Goal: Information Seeking & Learning: Learn about a topic

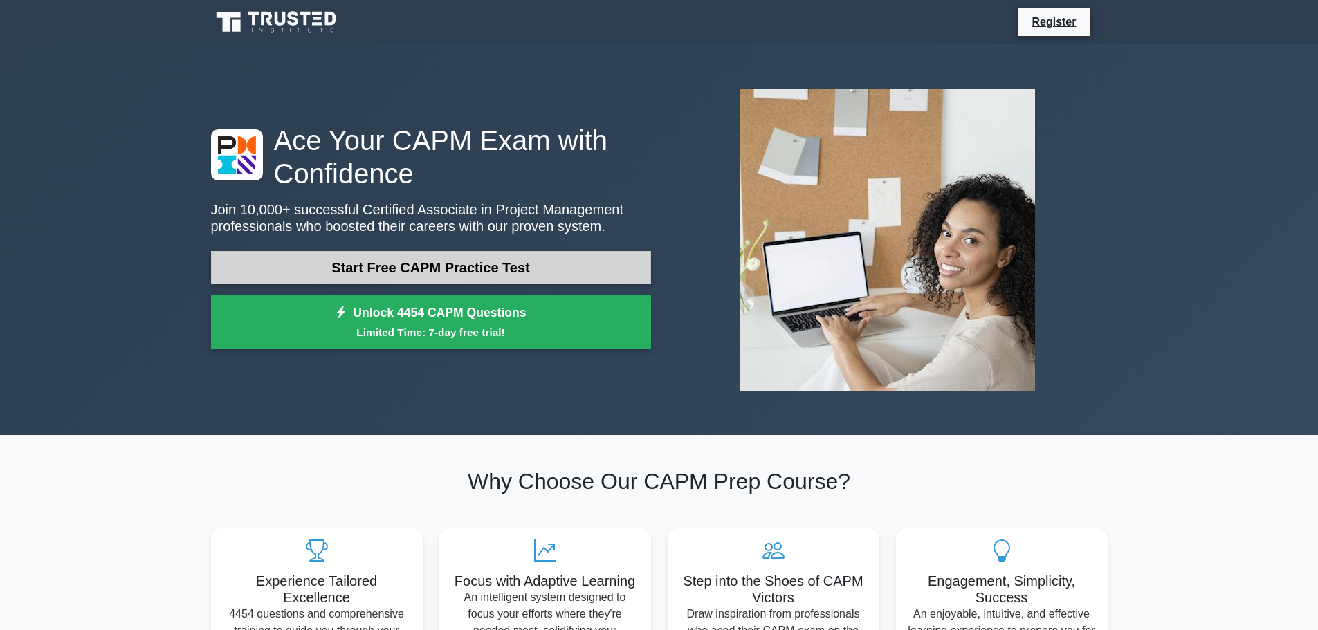
click at [506, 275] on link "Start Free CAPM Practice Test" at bounding box center [431, 267] width 440 height 33
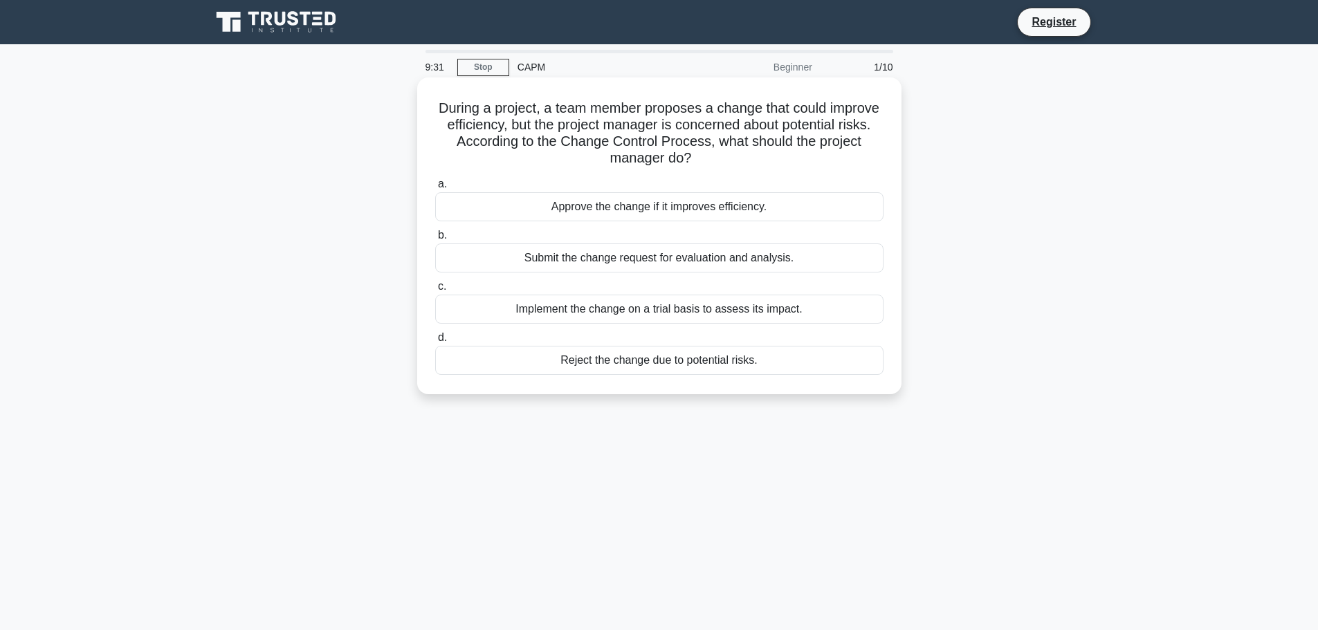
click at [698, 260] on div "Submit the change request for evaluation and analysis." at bounding box center [659, 258] width 448 height 29
click at [435, 240] on input "b. Submit the change request for evaluation and analysis." at bounding box center [435, 235] width 0 height 9
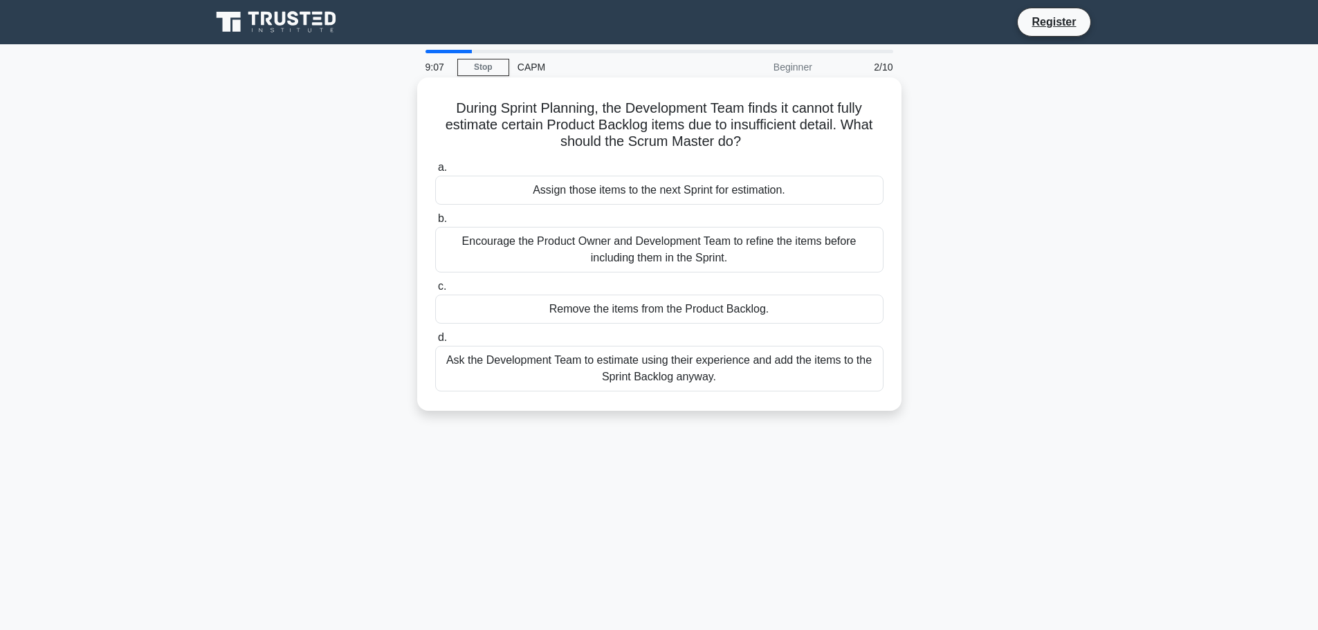
click at [741, 257] on div "Encourage the Product Owner and Development Team to refine the items before inc…" at bounding box center [659, 250] width 448 height 46
click at [435, 223] on input "b. Encourage the Product Owner and Development Team to refine the items before …" at bounding box center [435, 218] width 0 height 9
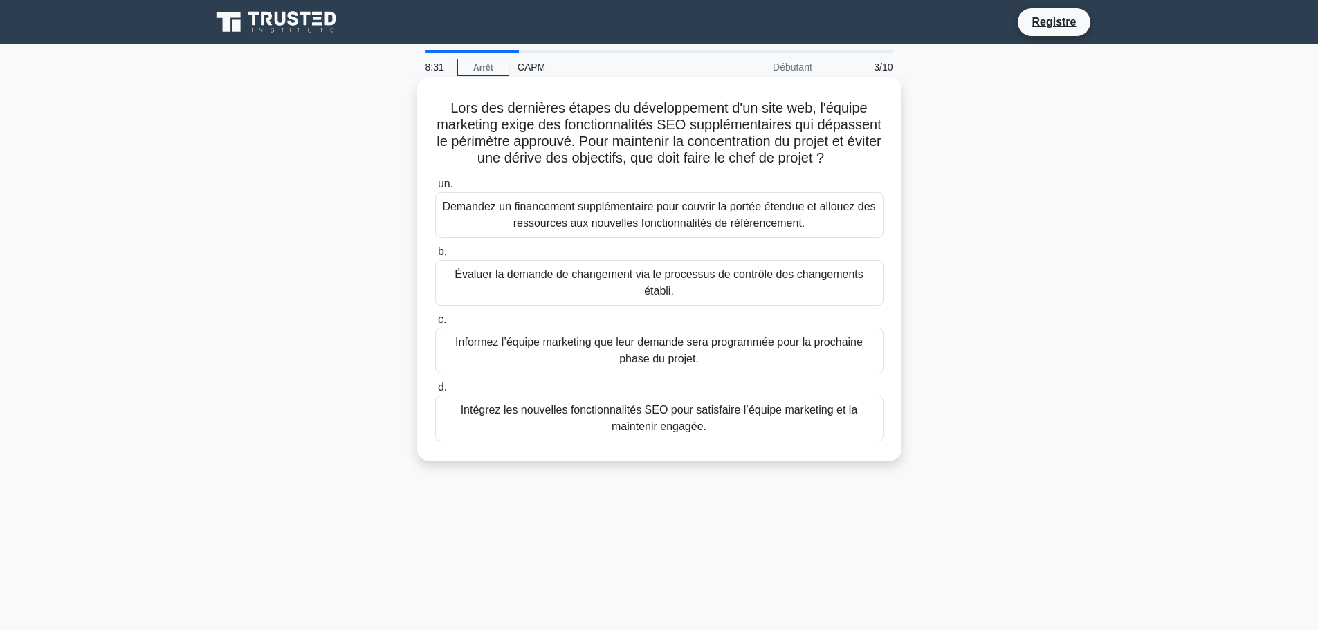
click at [691, 295] on font "Évaluer la demande de changement via le processus de contrôle des changements é…" at bounding box center [659, 282] width 409 height 28
click at [435, 257] on input "b. Évaluer la demande de changement via le processus de contrôle des changement…" at bounding box center [435, 252] width 0 height 9
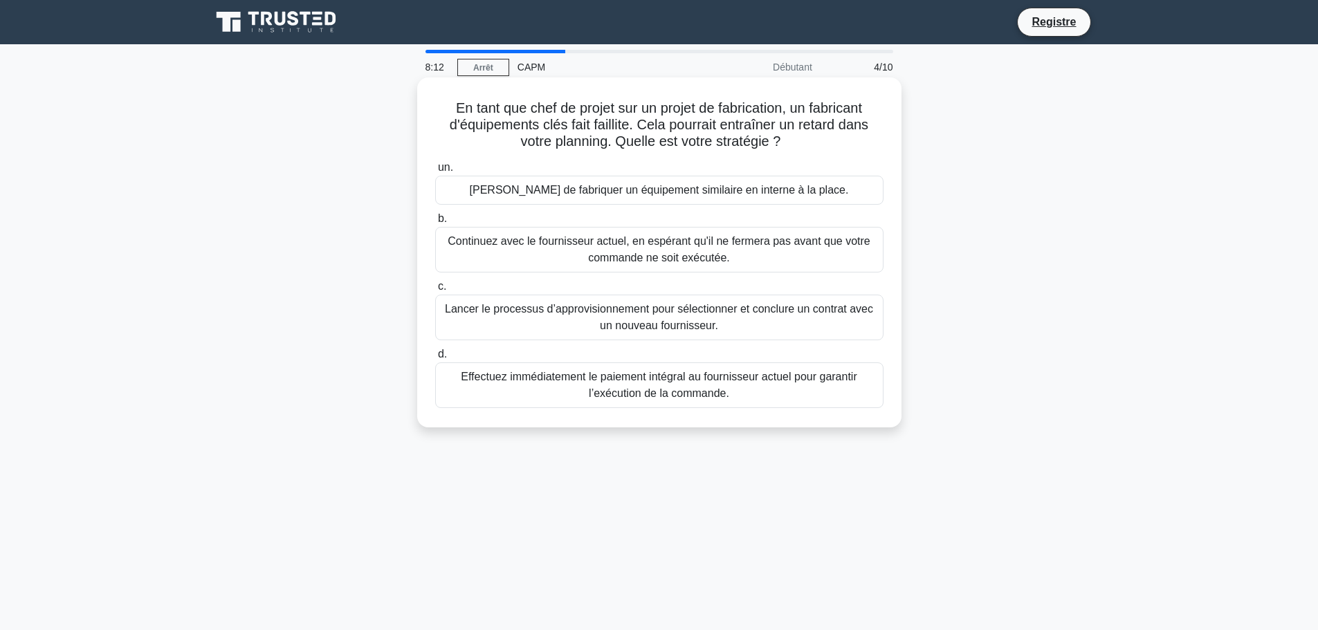
click at [789, 312] on font "Lancer le processus d’approvisionnement pour sélectionner et conclure un contra…" at bounding box center [659, 317] width 428 height 28
click at [435, 291] on input "c. Lancer le processus d’approvisionnement pour sélectionner et conclure un con…" at bounding box center [435, 286] width 0 height 9
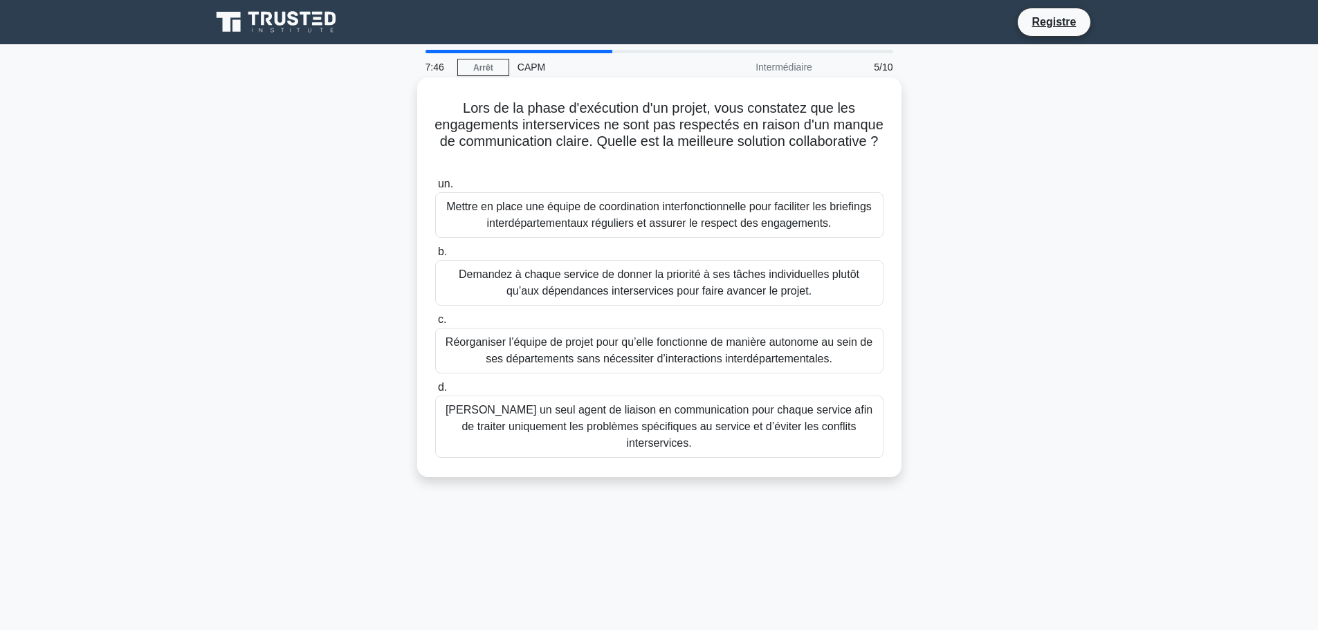
click at [667, 214] on font "Mettre en place une équipe de coordination interfonctionnelle pour faciliter le…" at bounding box center [659, 215] width 426 height 28
click at [435, 189] on input "un. Mettre en place une équipe de coordination interfonctionnelle pour facilite…" at bounding box center [435, 184] width 0 height 9
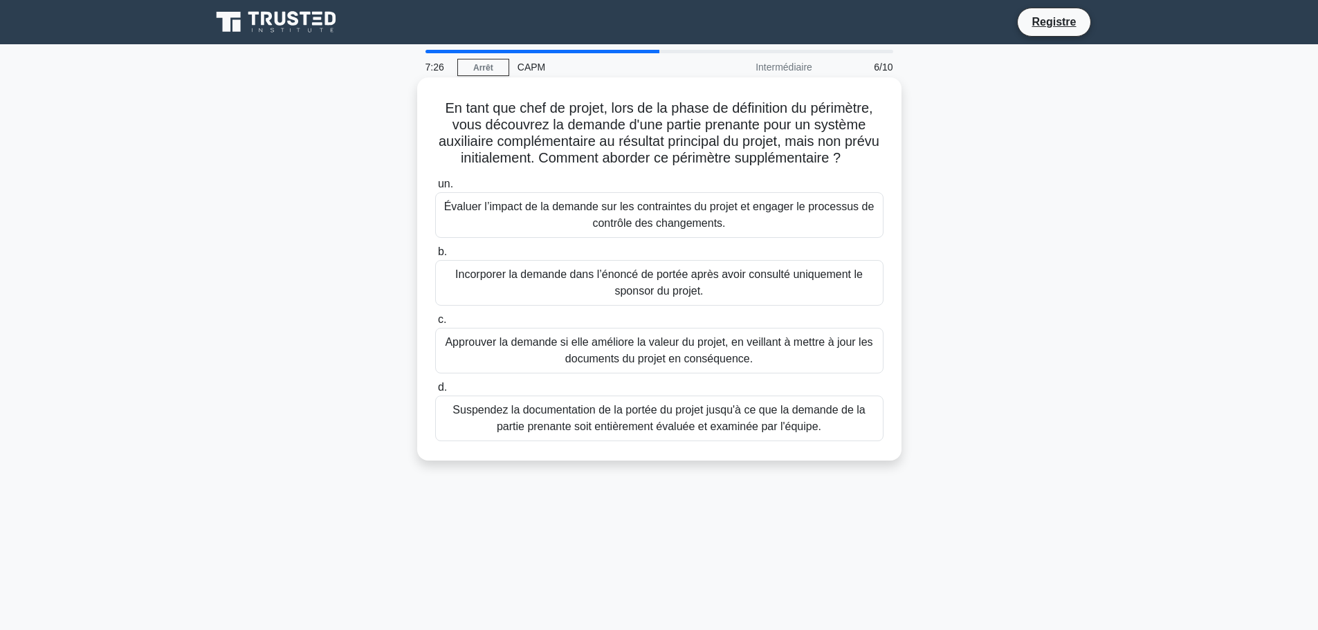
click at [771, 231] on font "Évaluer l’impact de la demande sur les contraintes du projet et engager le proc…" at bounding box center [659, 215] width 436 height 33
click at [435, 189] on input "un. Évaluer l’impact de la demande sur les contraintes du projet et engager le …" at bounding box center [435, 184] width 0 height 9
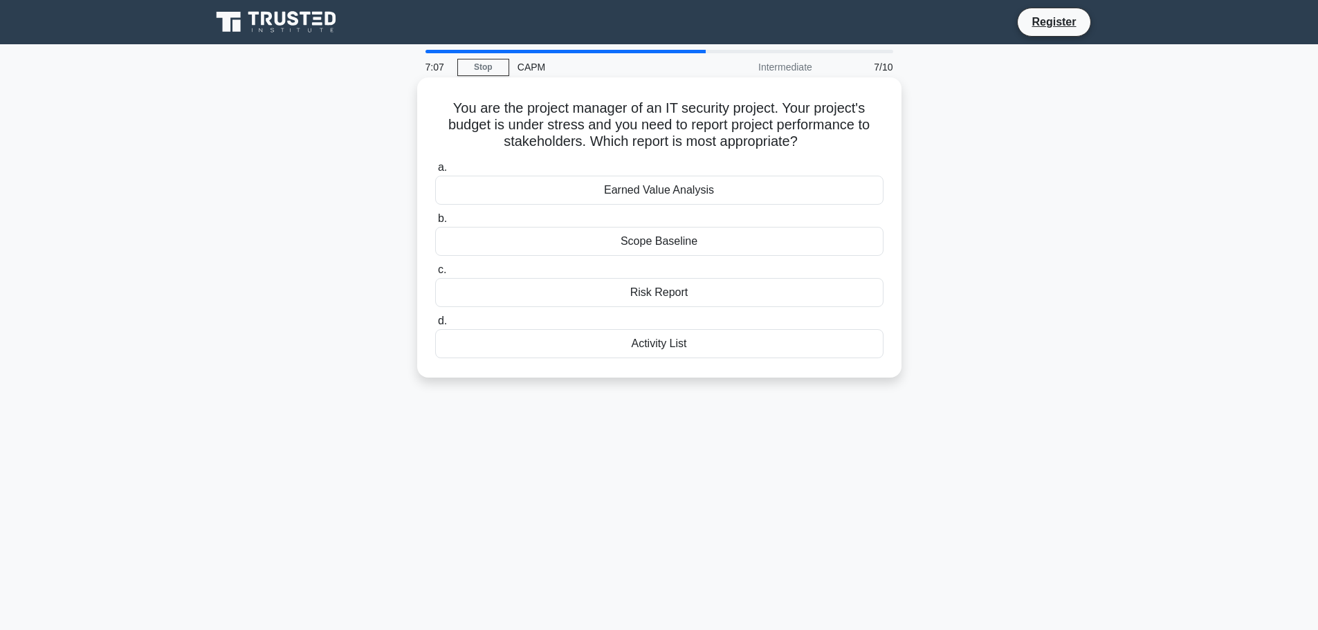
click at [791, 193] on div "Earned Value Analysis" at bounding box center [659, 190] width 448 height 29
click at [435, 172] on input "a. Earned Value Analysis" at bounding box center [435, 167] width 0 height 9
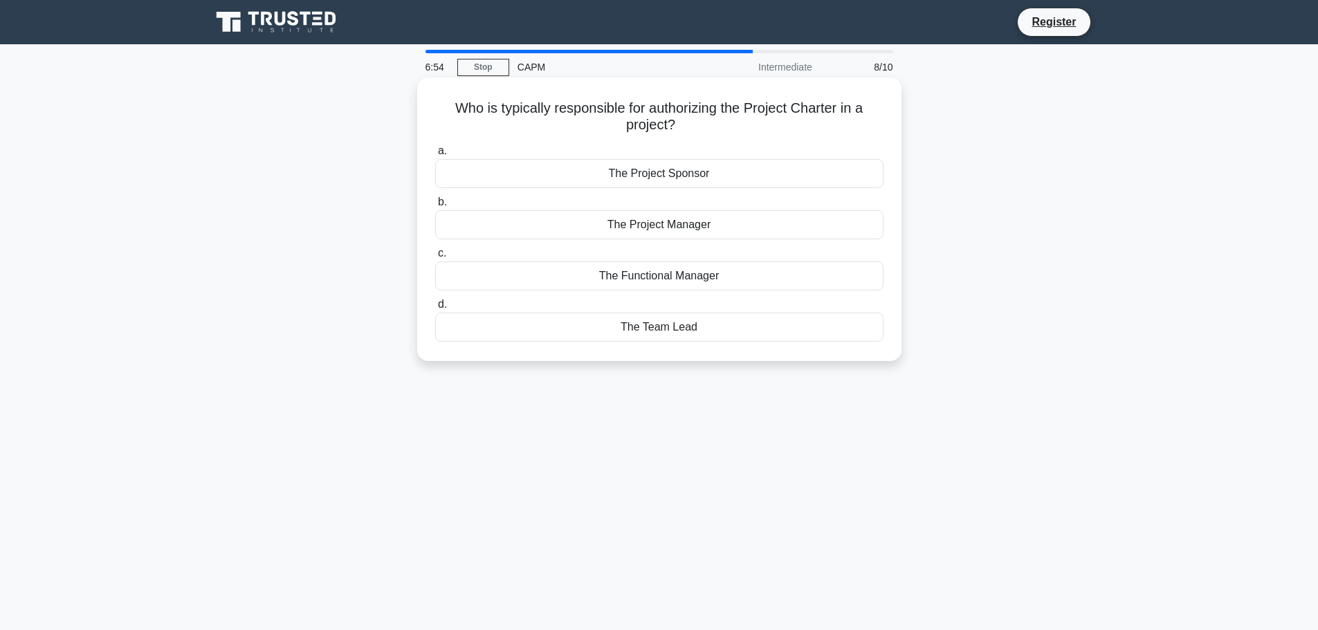
click at [699, 226] on div "The Project Manager" at bounding box center [659, 224] width 448 height 29
click at [435, 207] on input "b. The Project Manager" at bounding box center [435, 202] width 0 height 9
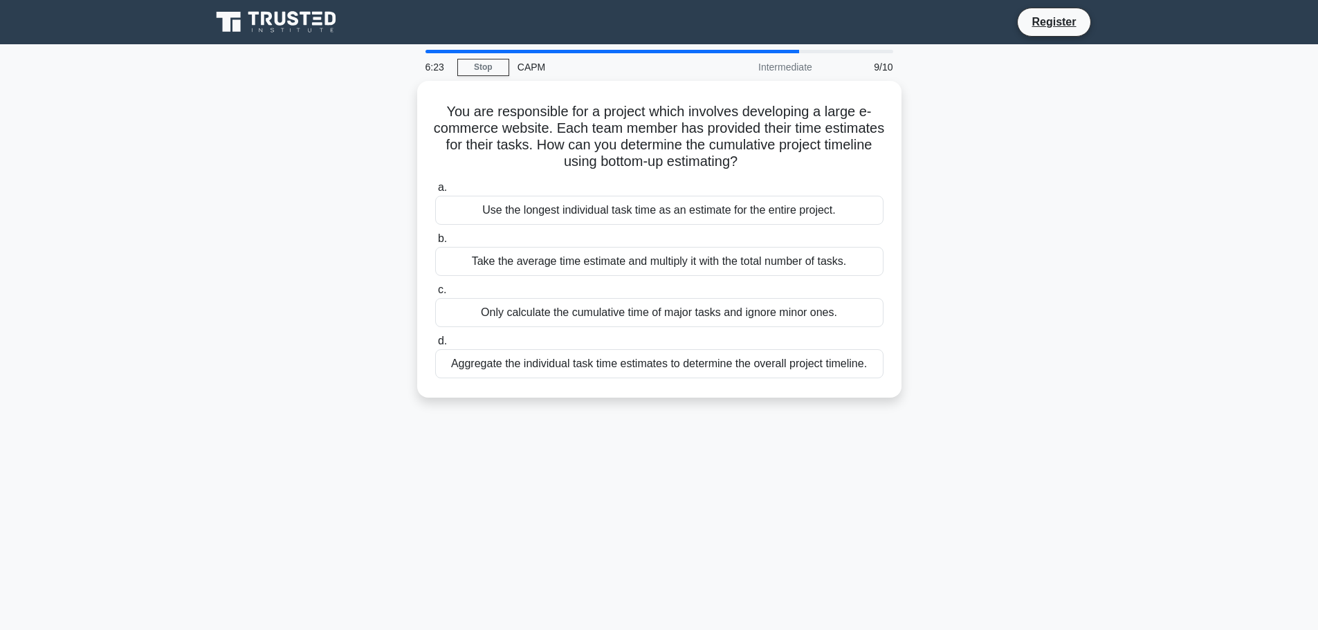
drag, startPoint x: 686, startPoint y: 356, endPoint x: 727, endPoint y: 440, distance: 93.4
click at [686, 356] on div "Aggregate the individual task time estimates to determine the overall project t…" at bounding box center [659, 363] width 448 height 29
click at [435, 346] on input "d. Aggregate the individual task time estimates to determine the overall projec…" at bounding box center [435, 341] width 0 height 9
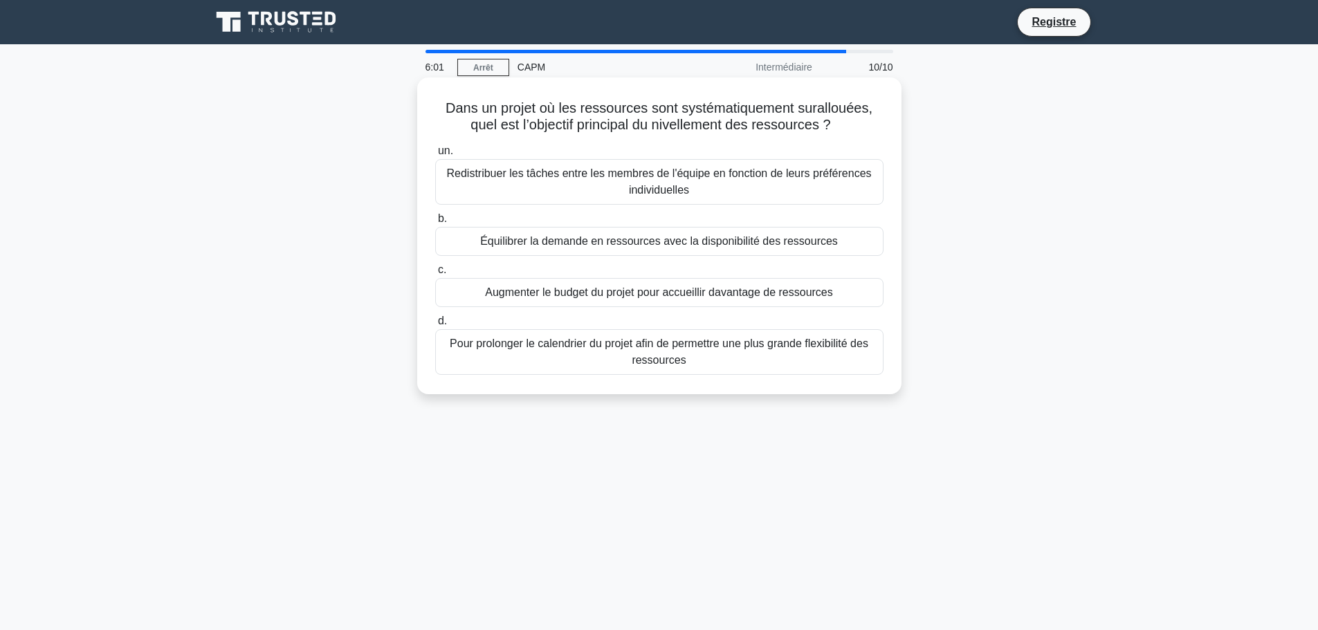
click at [655, 247] on font "Équilibrer la demande en ressources avec la disponibilité des ressources" at bounding box center [659, 241] width 358 height 12
click at [435, 223] on input "b. Équilibrer la demande en ressources avec la disponibilité des ressources" at bounding box center [435, 218] width 0 height 9
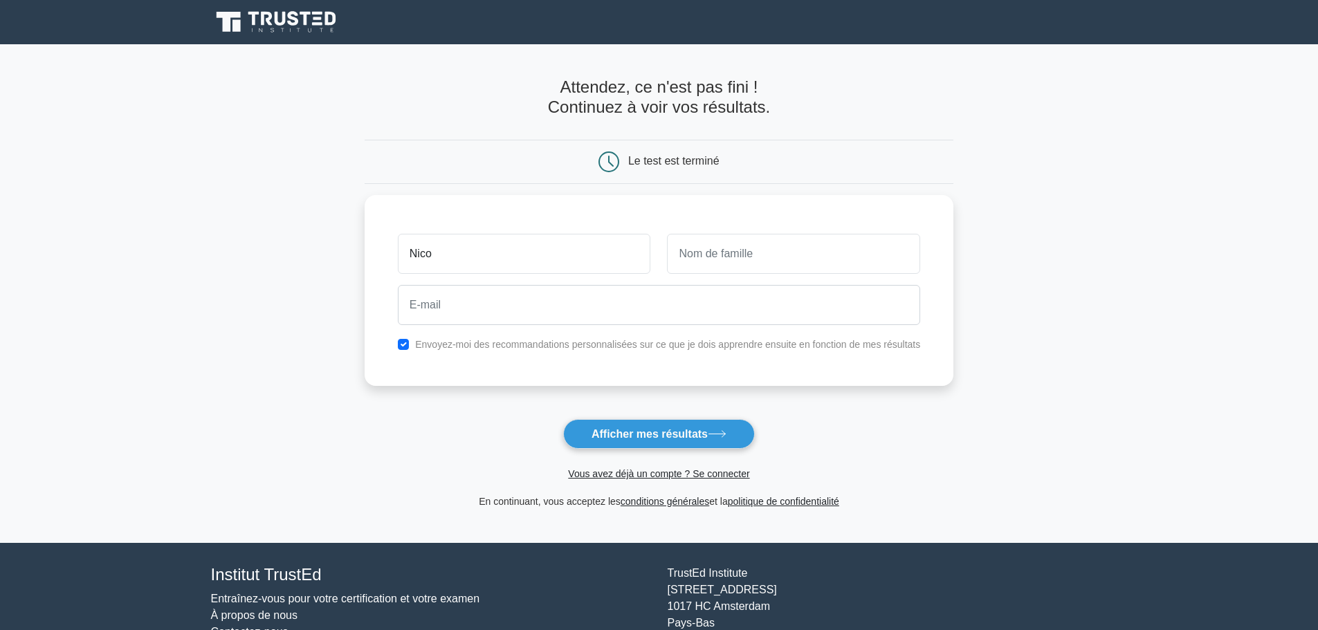
type input "Nico"
click at [403, 343] on input "checkbox" at bounding box center [403, 341] width 11 height 11
checkbox input "false"
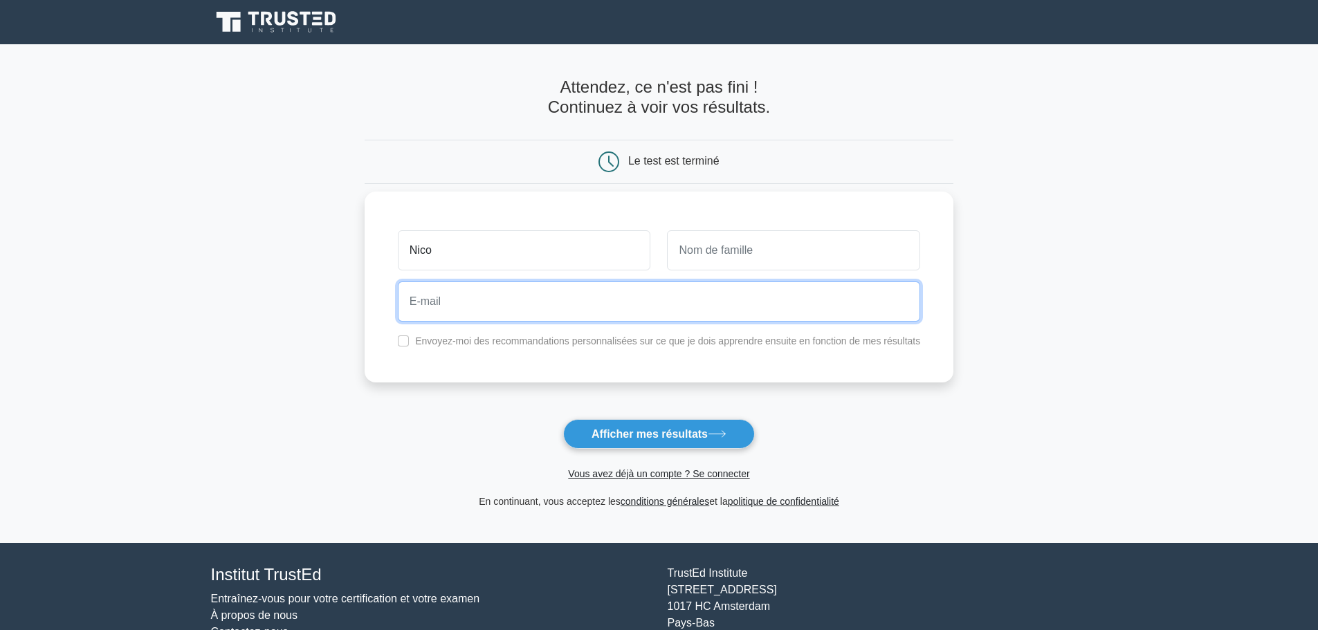
click at [430, 301] on input "email" at bounding box center [659, 302] width 522 height 40
type input "nicolas.palumbo@swde.be"
click at [563, 419] on button "Afficher mes résultats" at bounding box center [659, 434] width 192 height 30
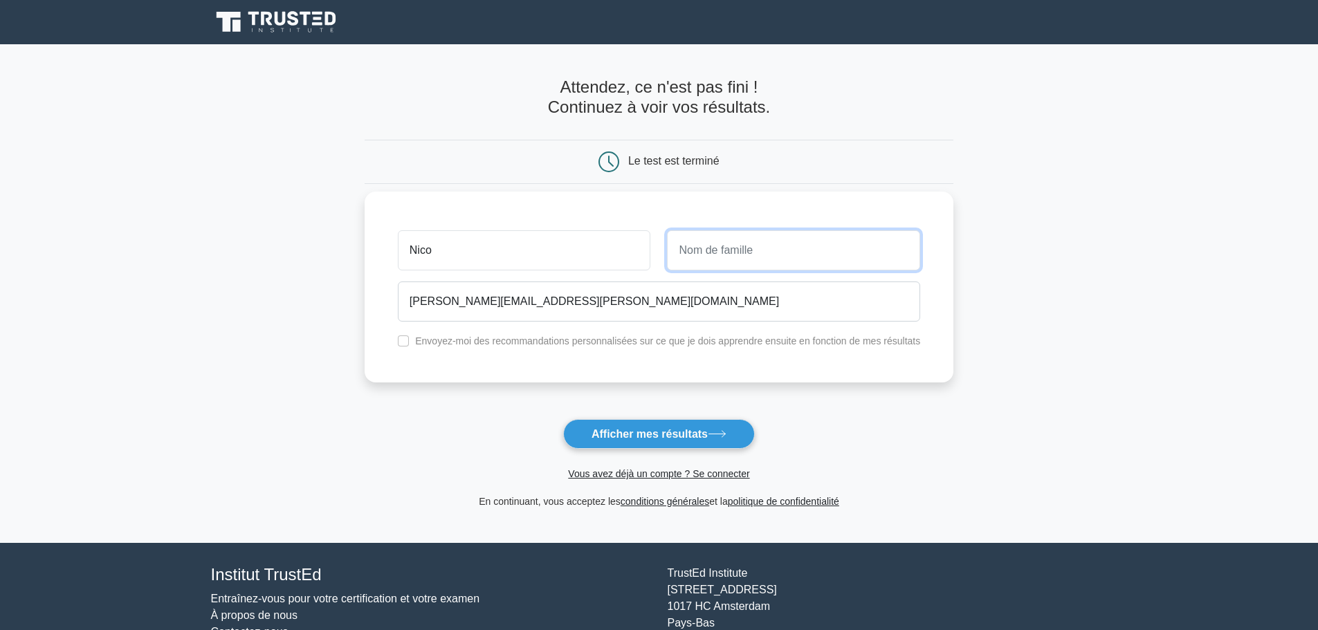
click at [727, 250] on input "text" at bounding box center [793, 250] width 253 height 40
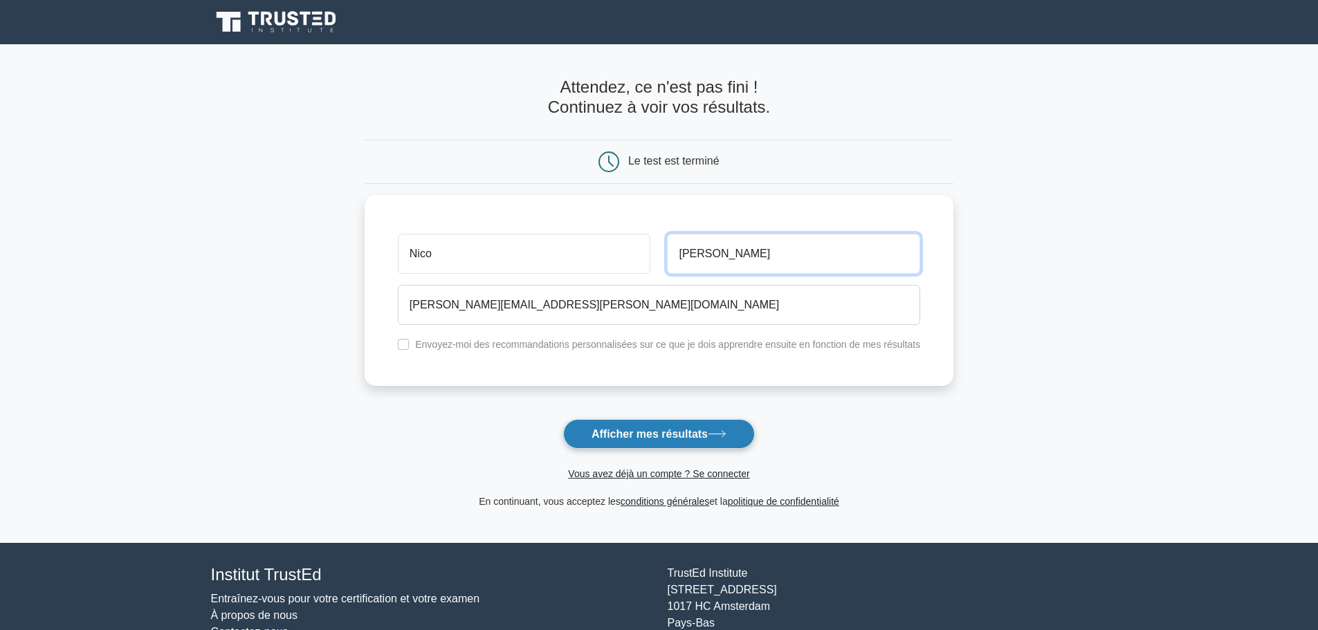
type input "palumbo"
click at [660, 441] on button "Afficher mes résultats" at bounding box center [659, 434] width 192 height 30
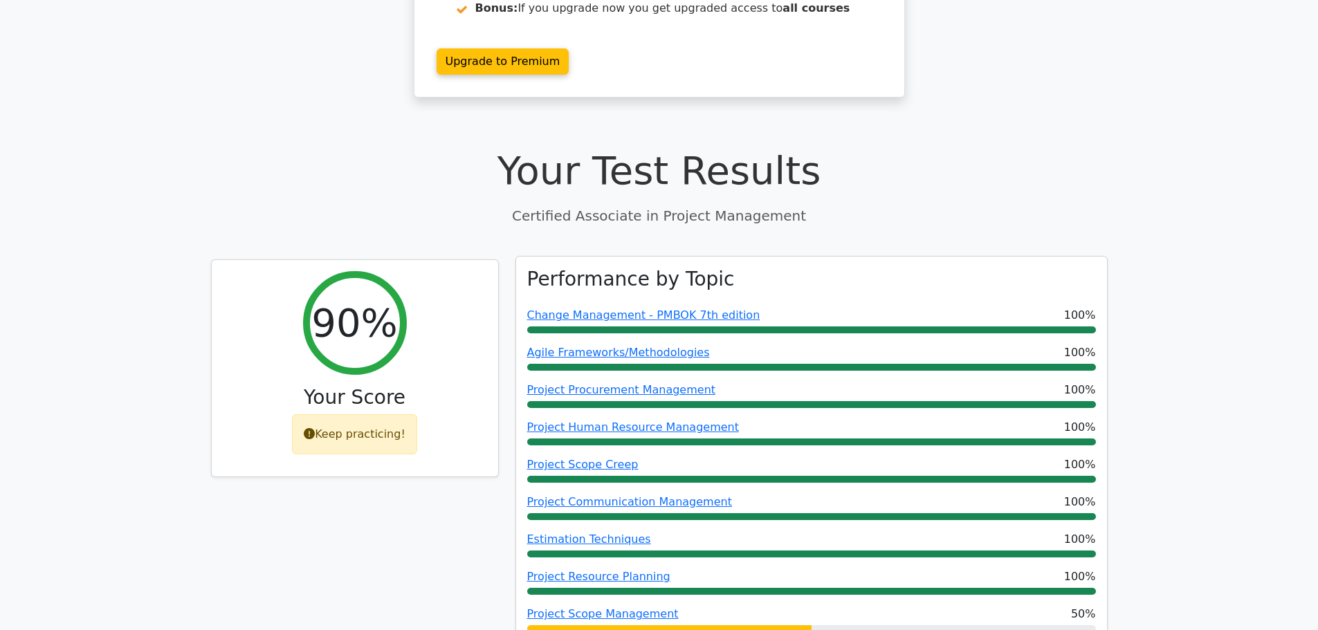
scroll to position [346, 0]
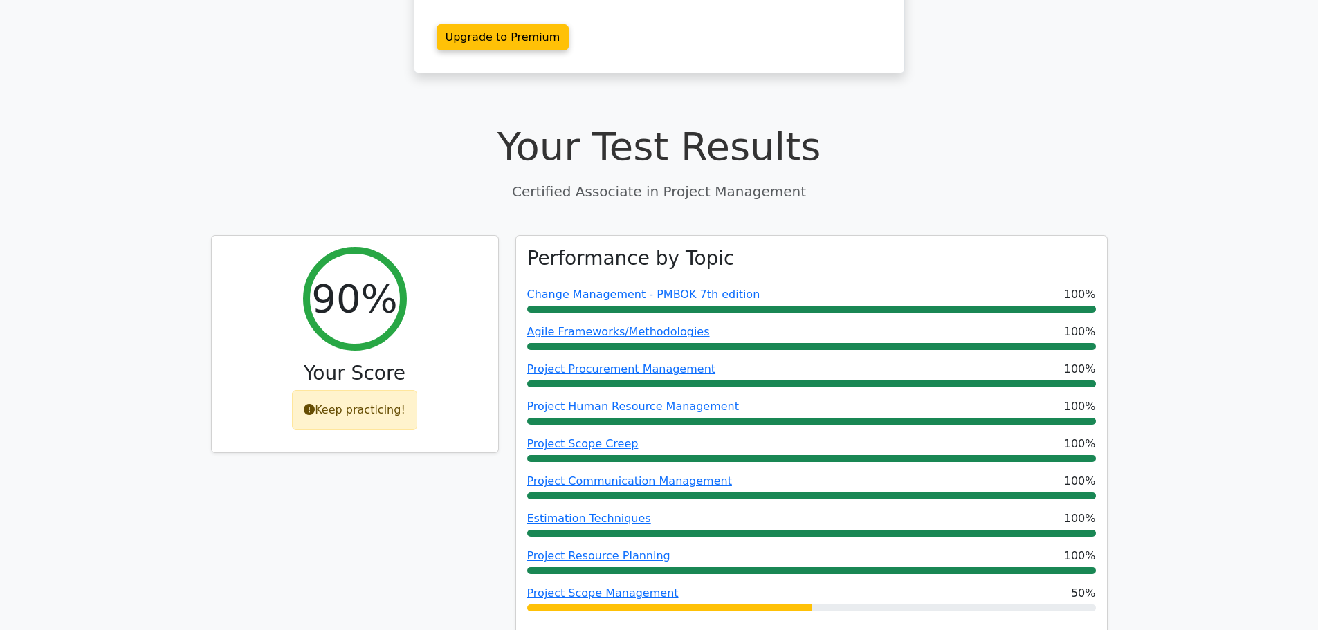
drag, startPoint x: 1120, startPoint y: 143, endPoint x: 1119, endPoint y: 150, distance: 7.6
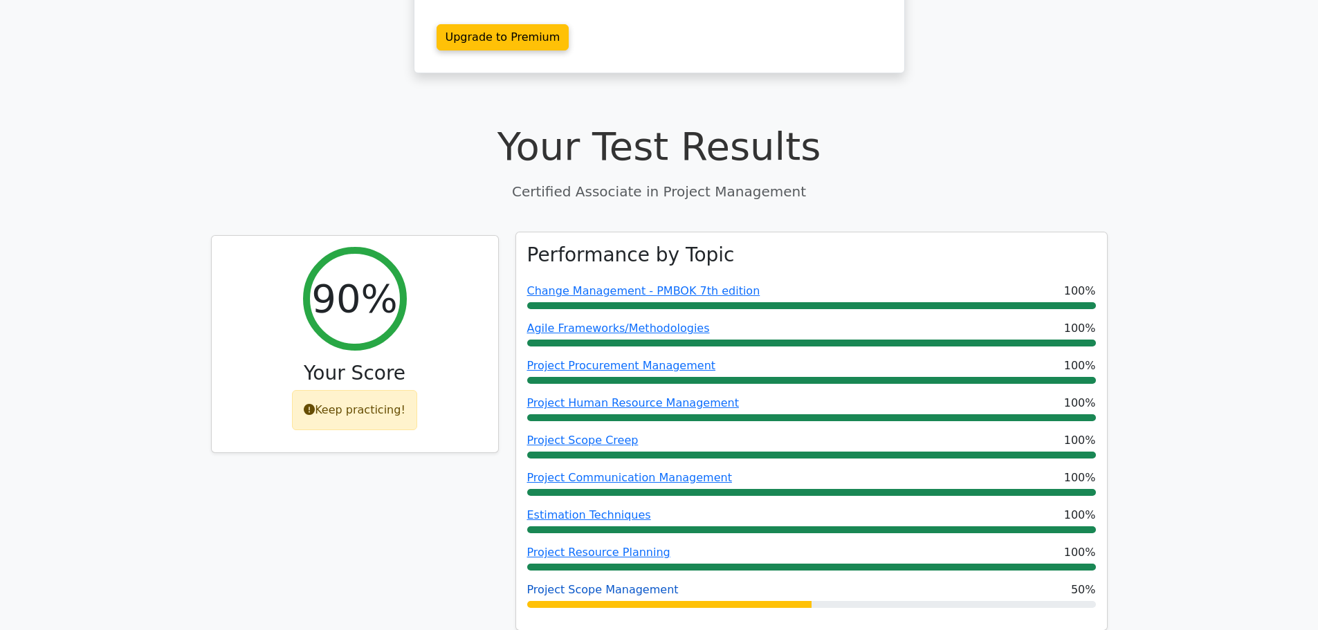
click at [603, 583] on link "Project Scope Management" at bounding box center [603, 589] width 152 height 13
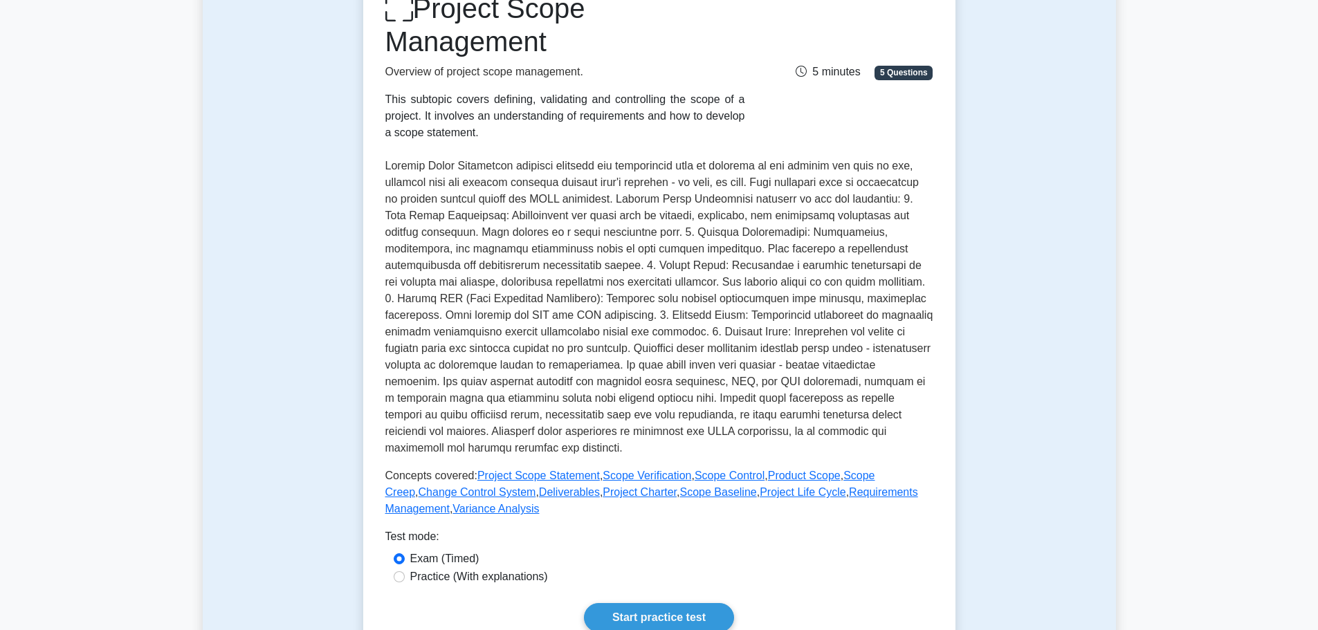
scroll to position [277, 0]
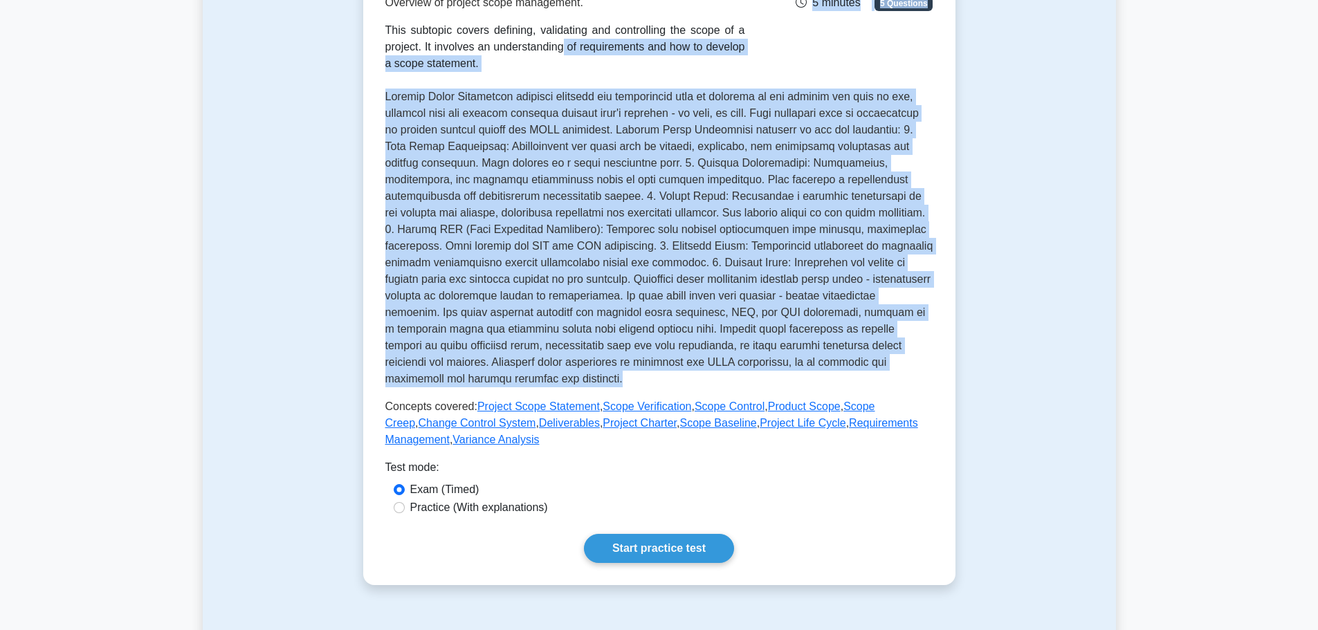
drag, startPoint x: 510, startPoint y: 386, endPoint x: 356, endPoint y: 42, distance: 377.5
click at [356, 42] on div "Test Flashcards Project Scope Management Overview of project scope management. …" at bounding box center [659, 223] width 609 height 790
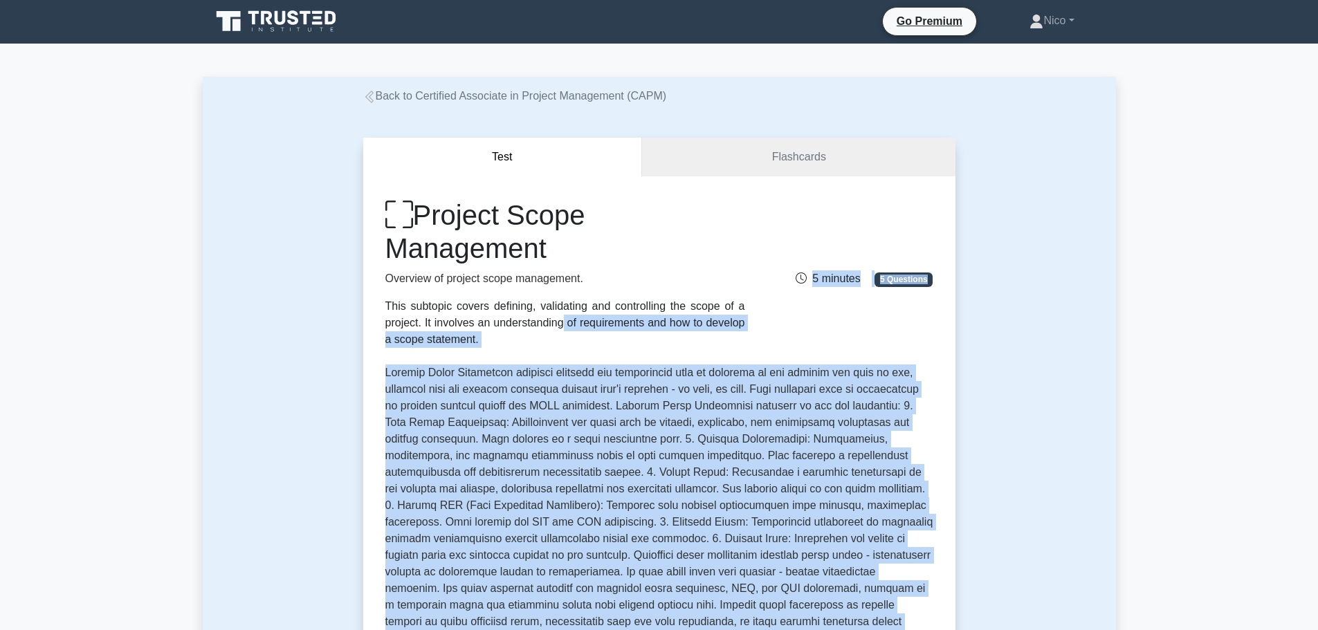
scroll to position [0, 0]
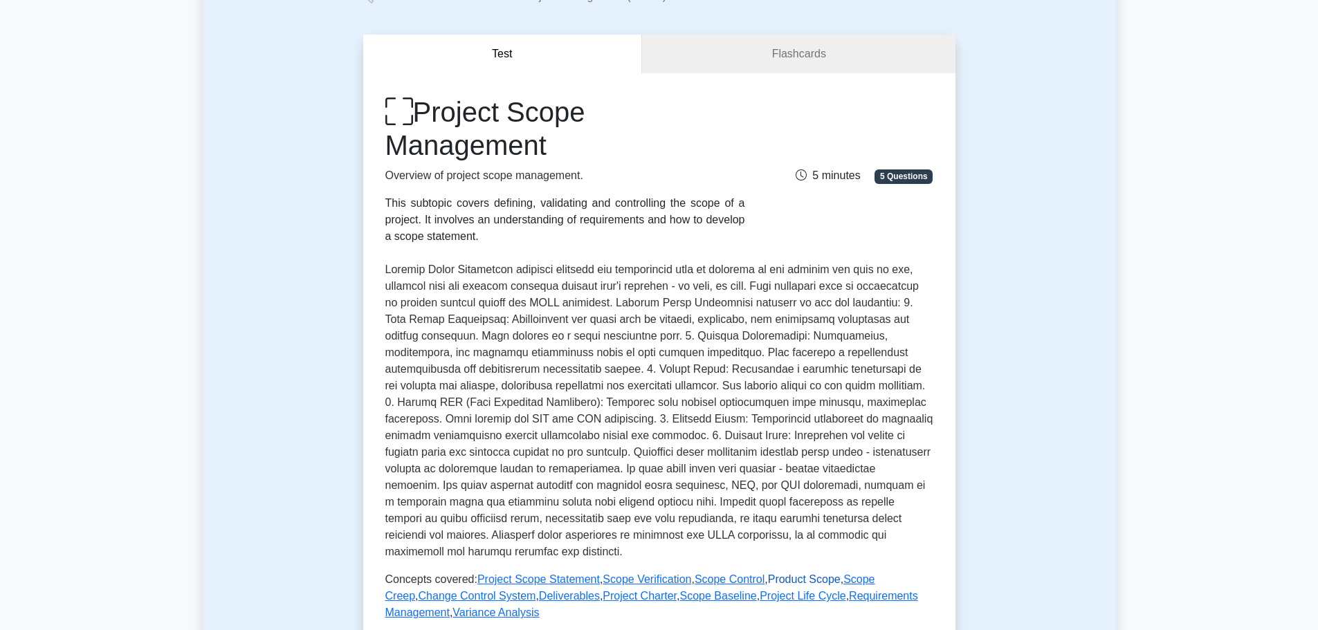
scroll to position [346, 0]
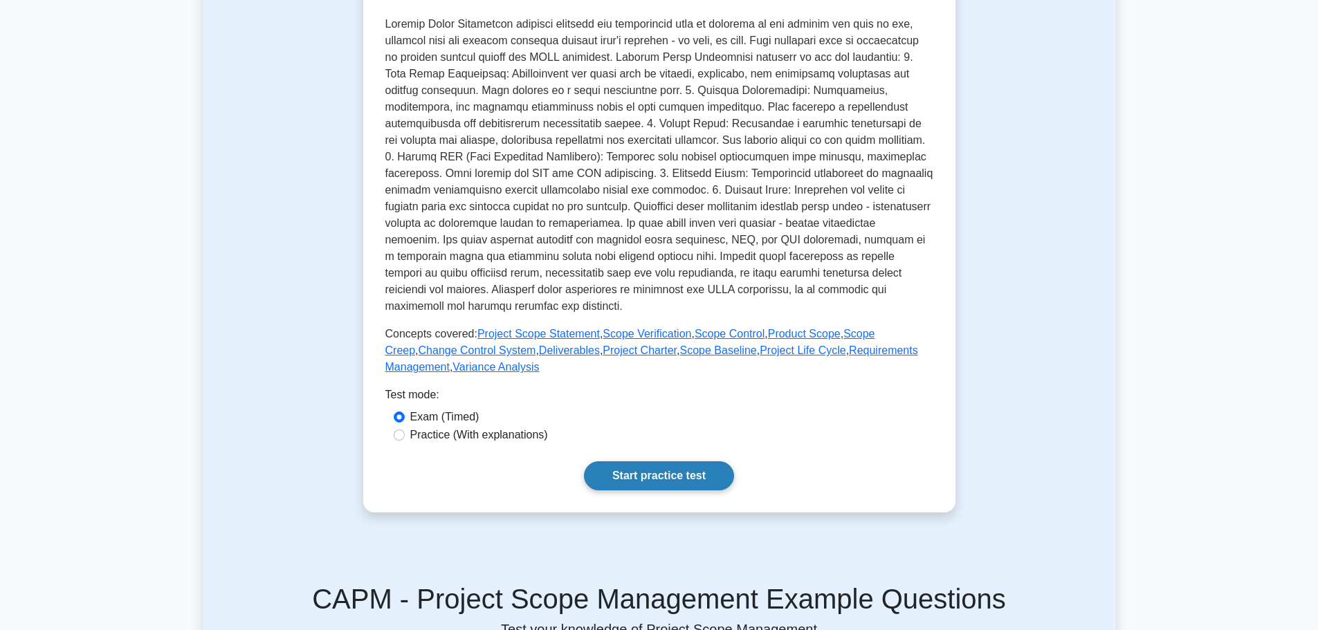
click at [690, 481] on link "Start practice test" at bounding box center [659, 475] width 150 height 29
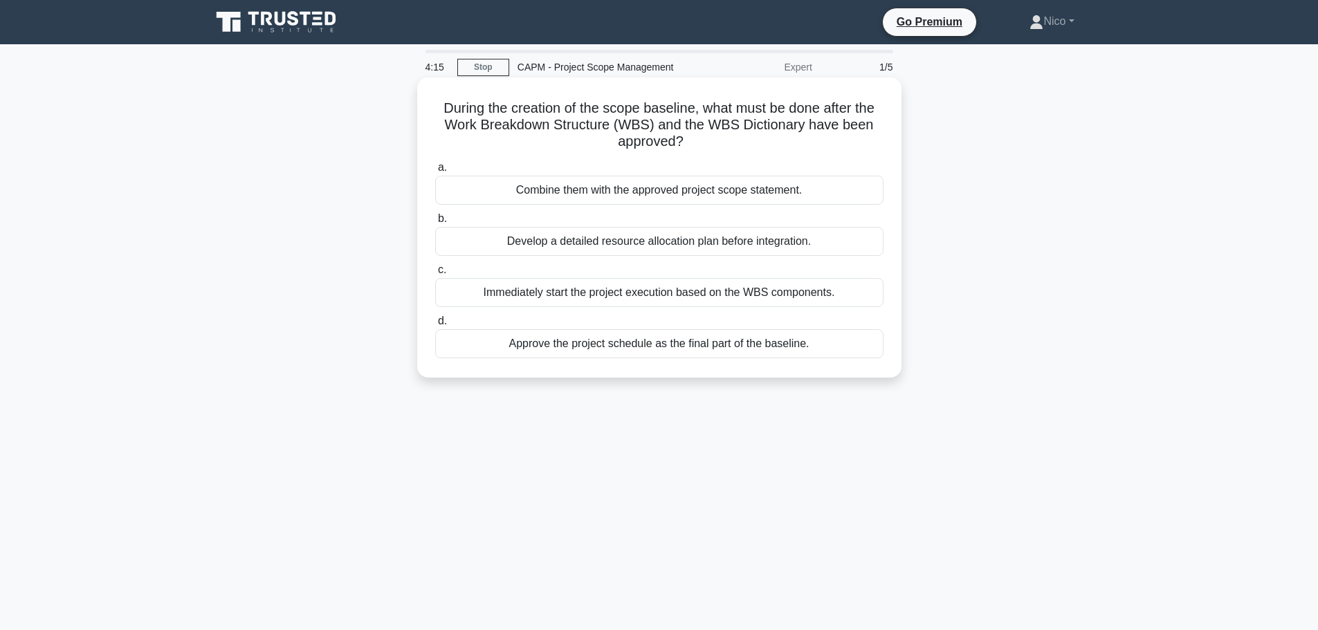
click at [671, 197] on div "Combine them with the approved project scope statement." at bounding box center [659, 190] width 448 height 29
click at [435, 172] on input "a. Combine them with the approved project scope statement." at bounding box center [435, 167] width 0 height 9
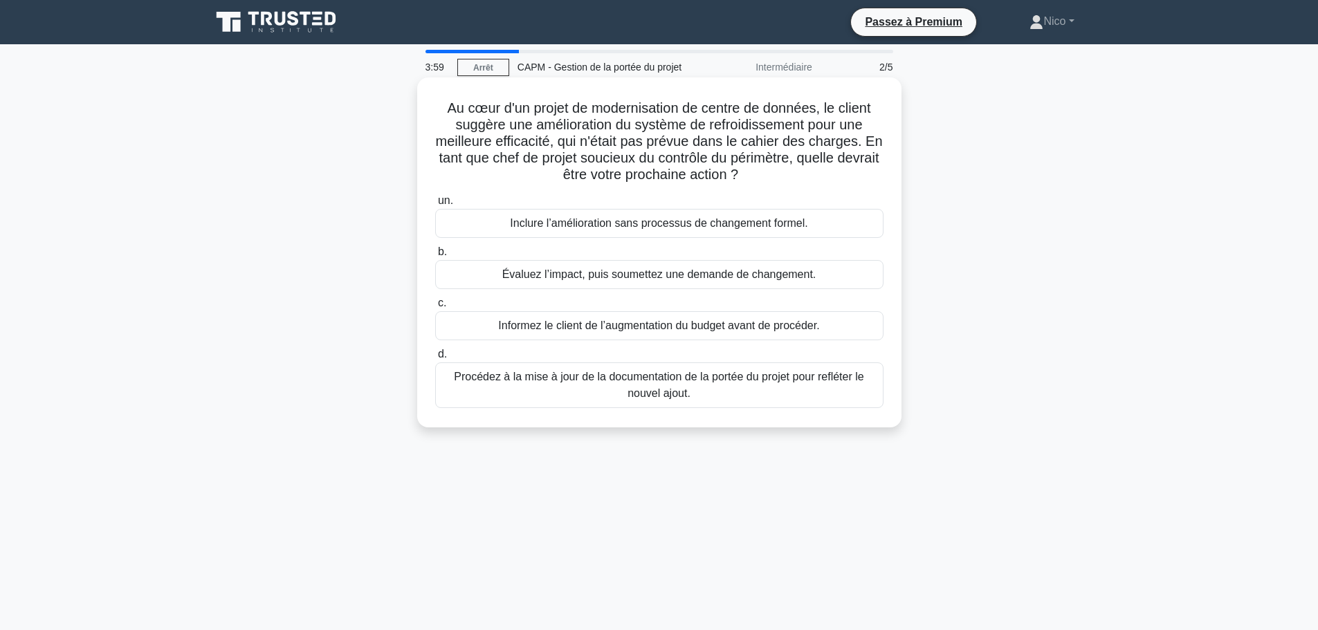
click at [710, 277] on font "Évaluez l’impact, puis soumettez une demande de changement." at bounding box center [659, 274] width 314 height 12
click at [435, 257] on input "b. Évaluez l’impact, puis soumettez une demande de changement." at bounding box center [435, 252] width 0 height 9
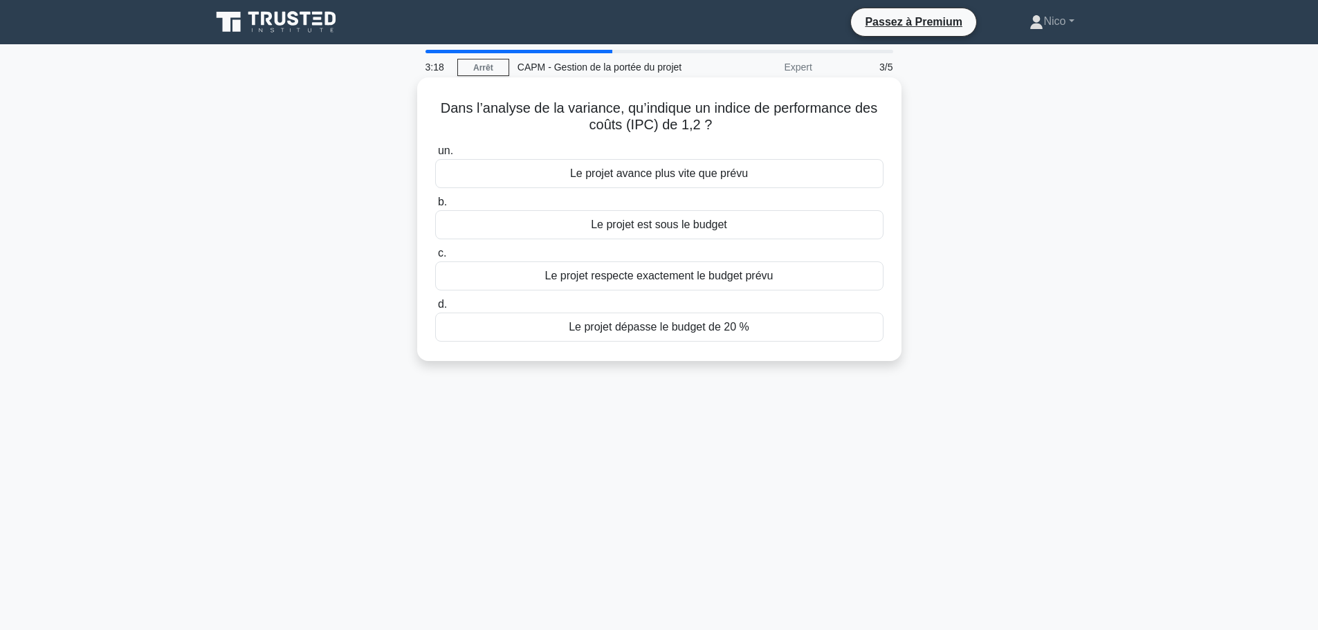
click at [681, 230] on font "Le projet est sous le budget" at bounding box center [659, 225] width 136 height 12
click at [435, 207] on input "b. Le projet est sous le budget" at bounding box center [435, 202] width 0 height 9
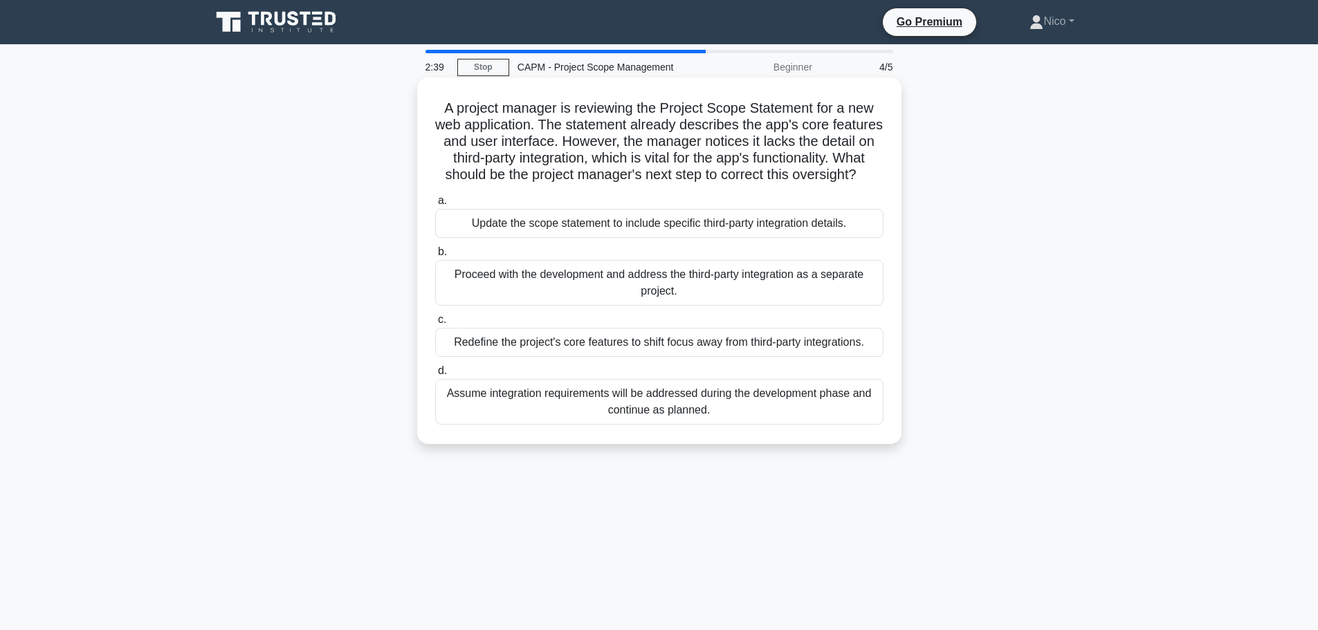
click at [669, 357] on div "Redefine the project's core features to shift focus away from third-party integ…" at bounding box center [659, 342] width 448 height 29
click at [435, 324] on input "c. Redefine the project's core features to shift focus away from third-party in…" at bounding box center [435, 319] width 0 height 9
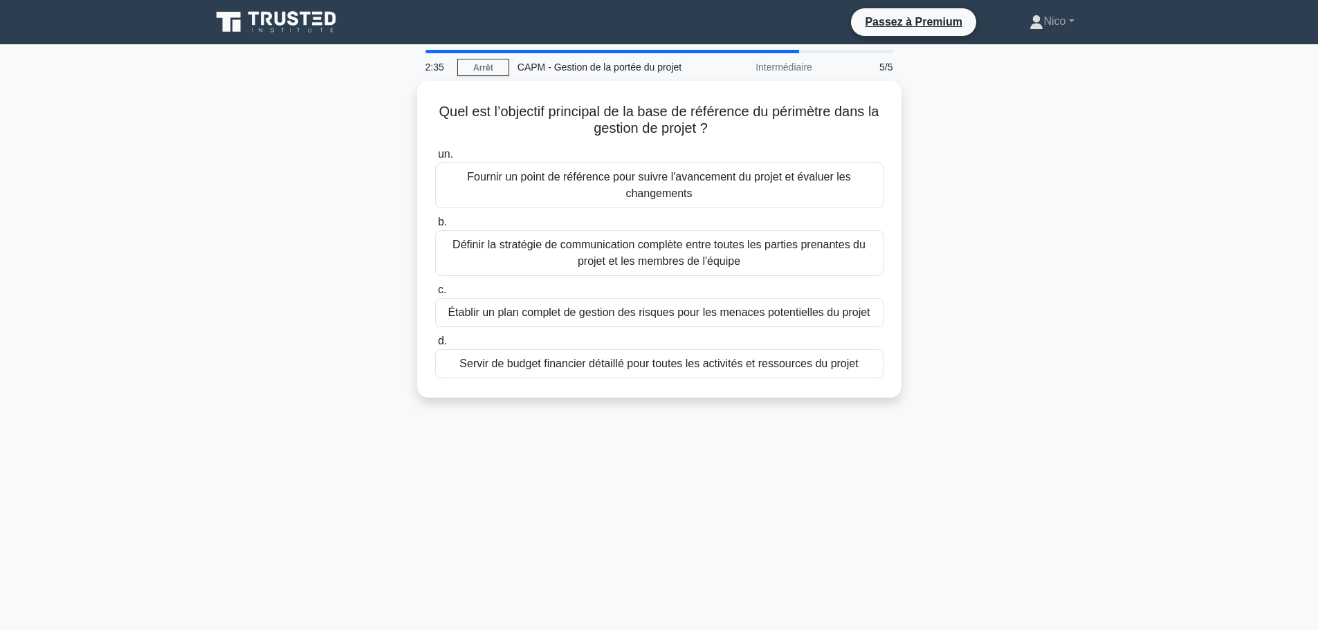
click at [1026, 259] on div "Quel est l’objectif principal de la base de référence du périmètre dans la gest…" at bounding box center [659, 247] width 913 height 333
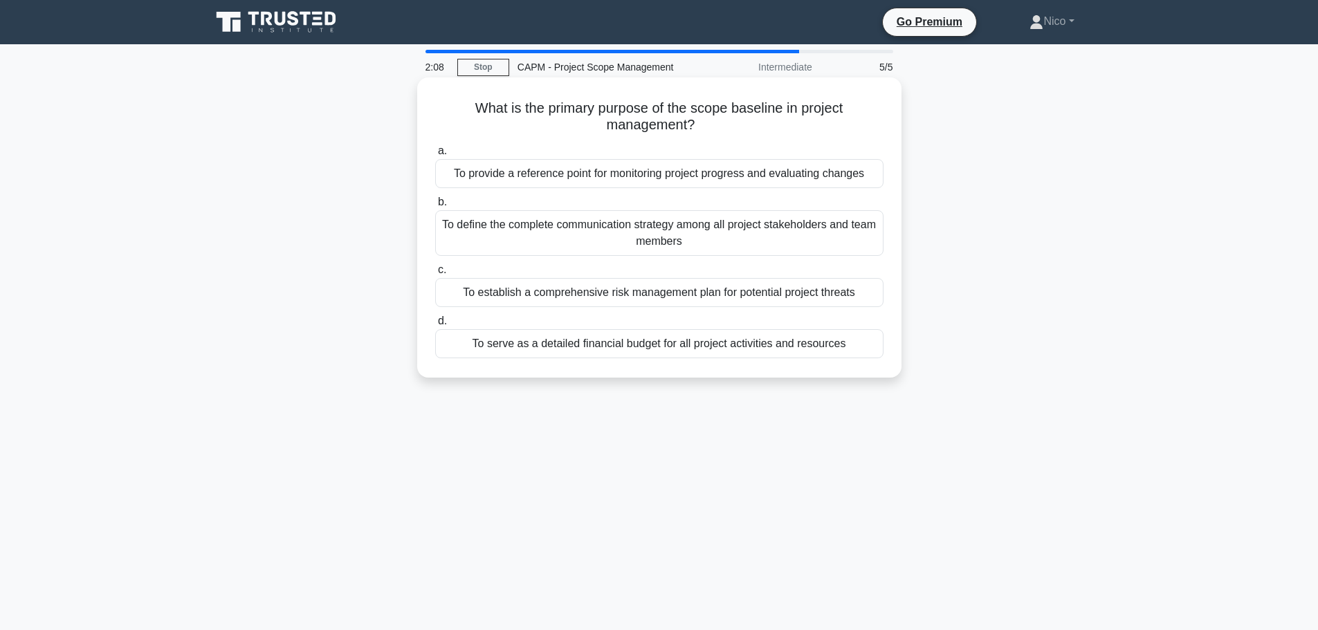
click at [708, 342] on div "To serve as a detailed financial budget for all project activities and resources" at bounding box center [659, 343] width 448 height 29
click at [435, 326] on input "d. To serve as a detailed financial budget for all project activities and resou…" at bounding box center [435, 321] width 0 height 9
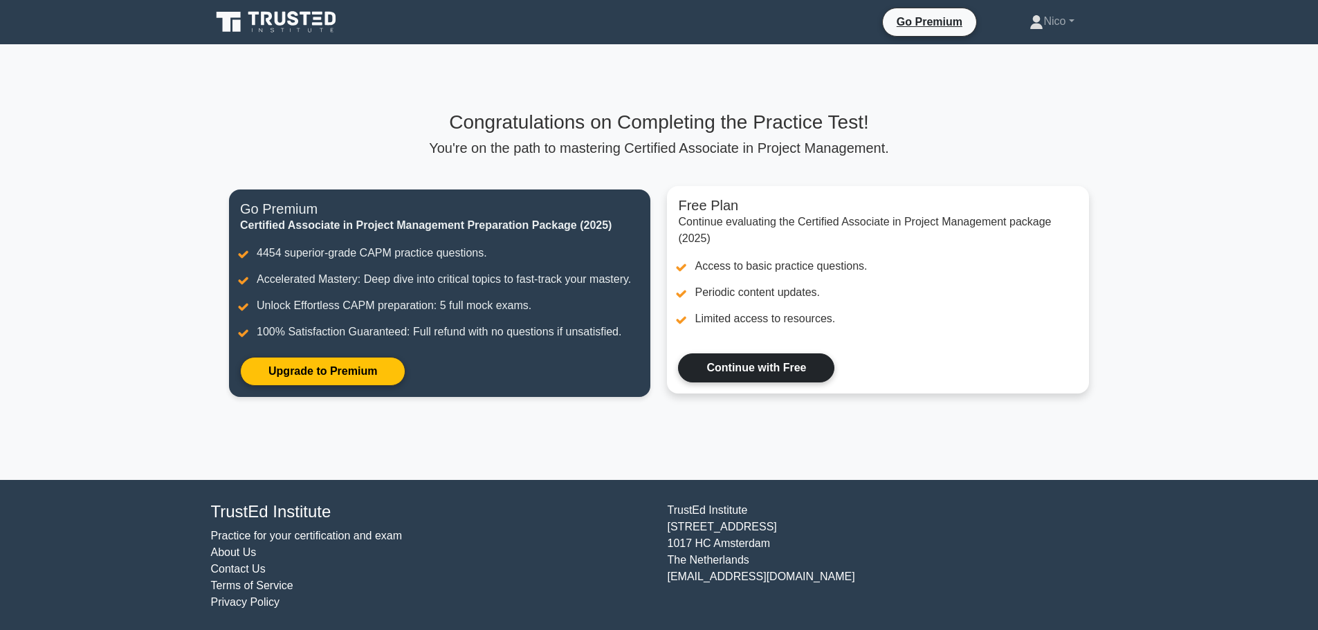
click at [798, 376] on link "Continue with Free" at bounding box center [756, 368] width 156 height 29
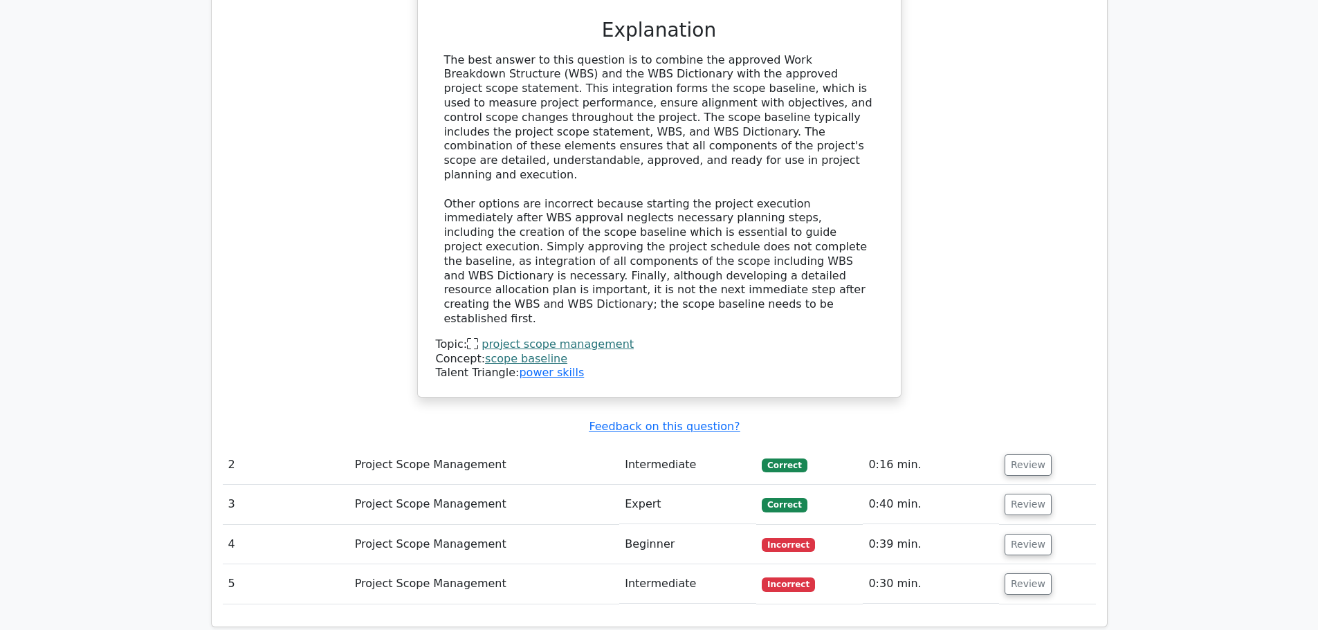
scroll to position [1453, 0]
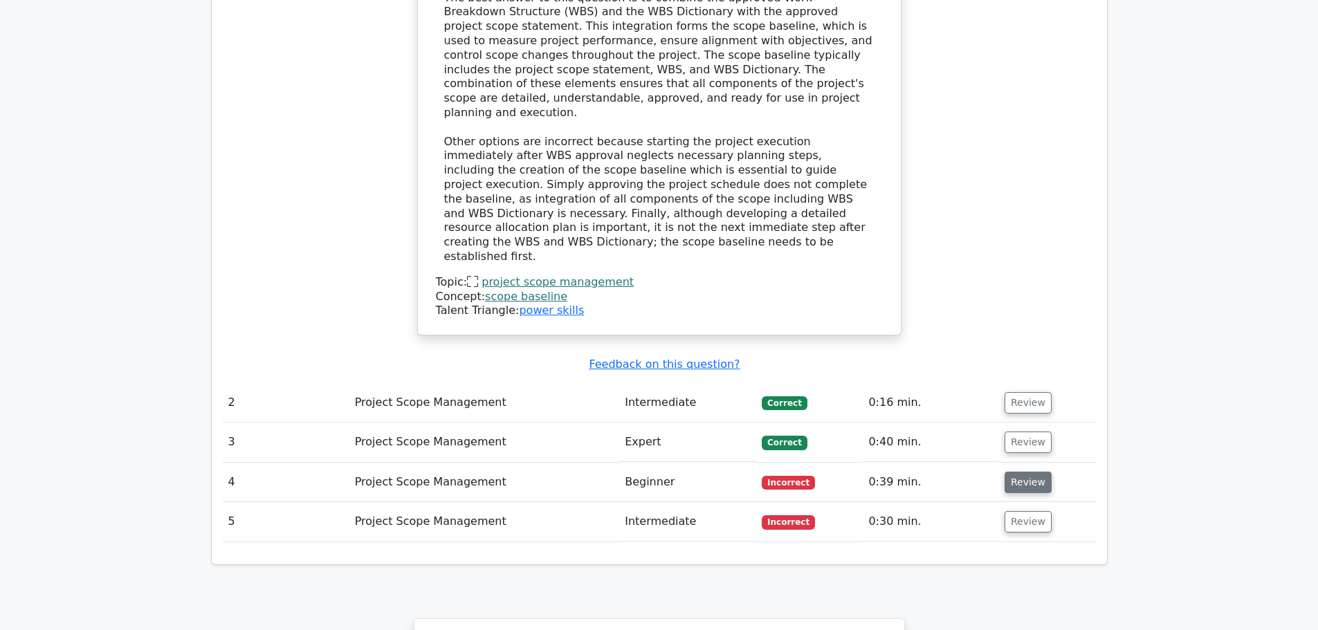
click at [1010, 472] on button "Review" at bounding box center [1028, 482] width 47 height 21
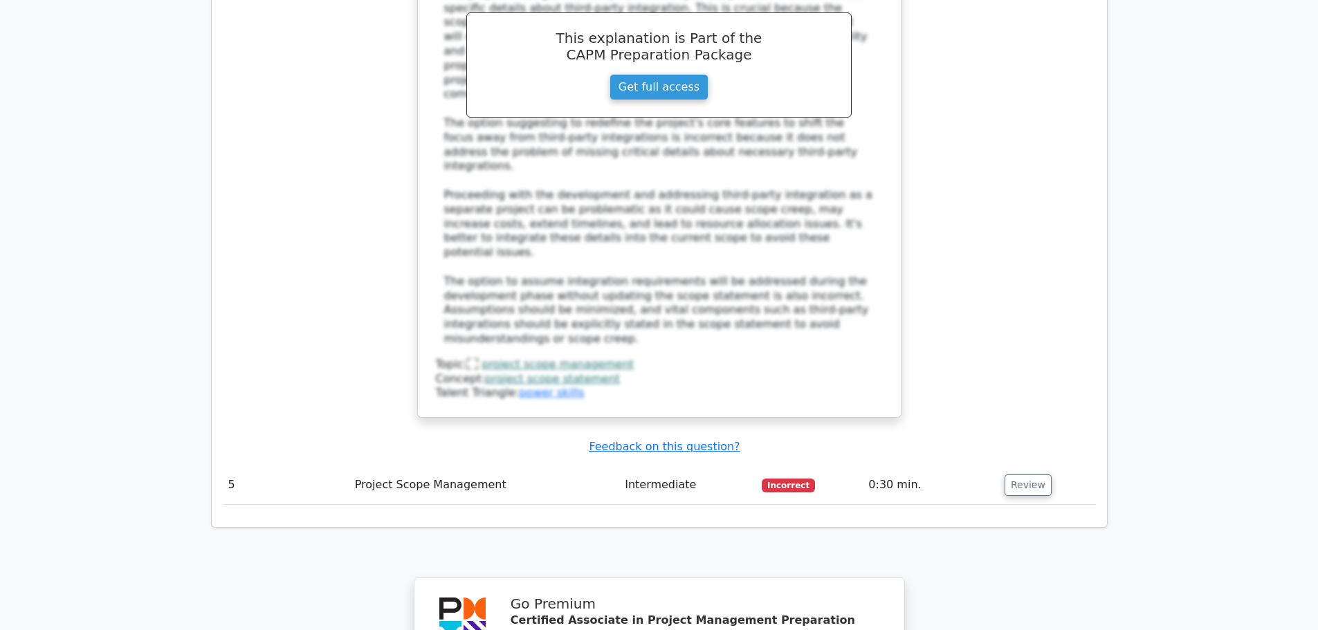
scroll to position [2491, 0]
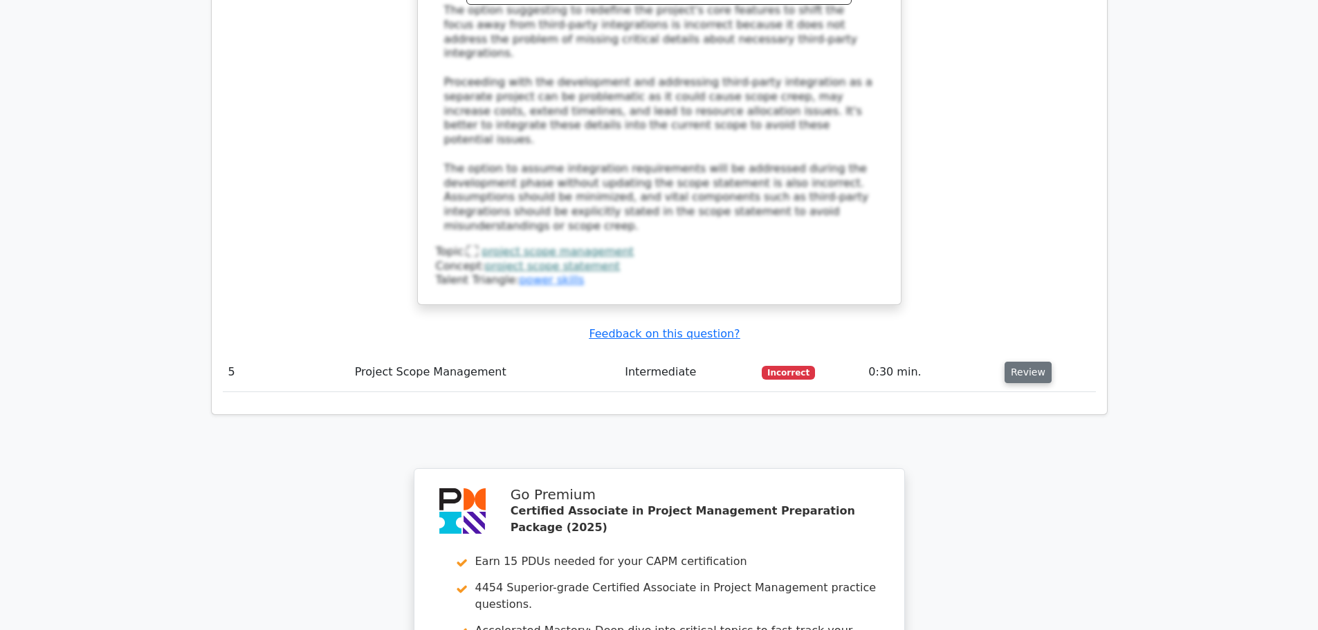
click at [1034, 362] on button "Review" at bounding box center [1028, 372] width 47 height 21
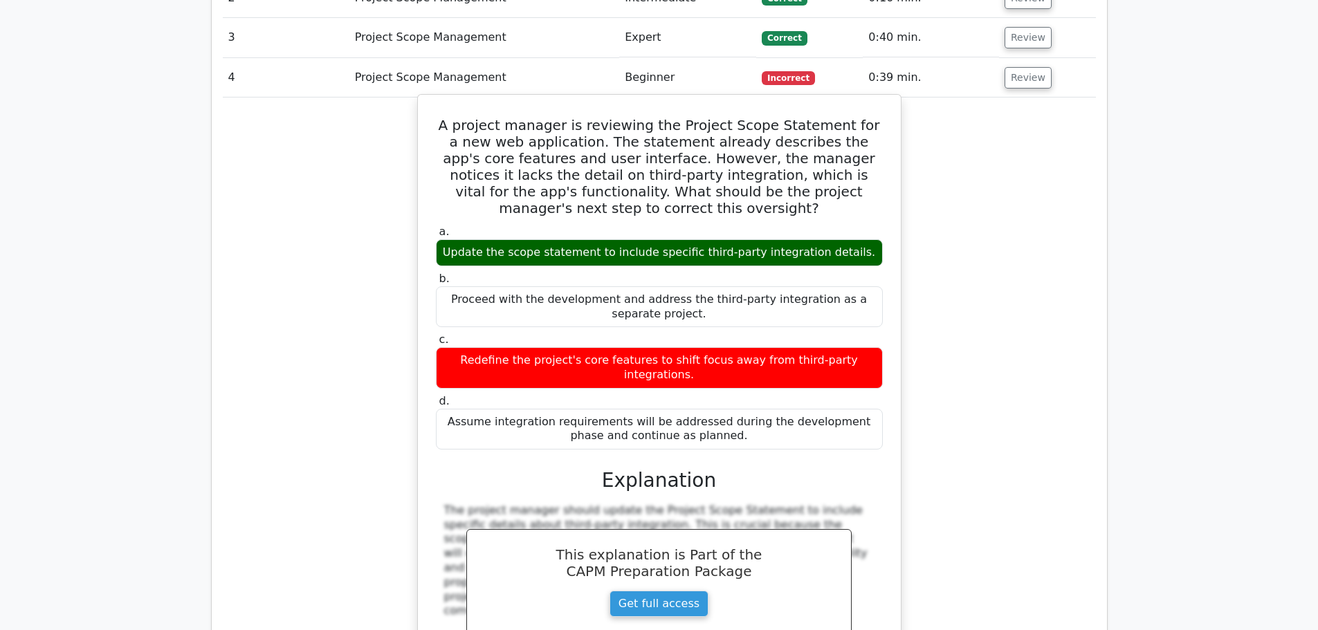
scroll to position [1799, 0]
